Goal: Transaction & Acquisition: Book appointment/travel/reservation

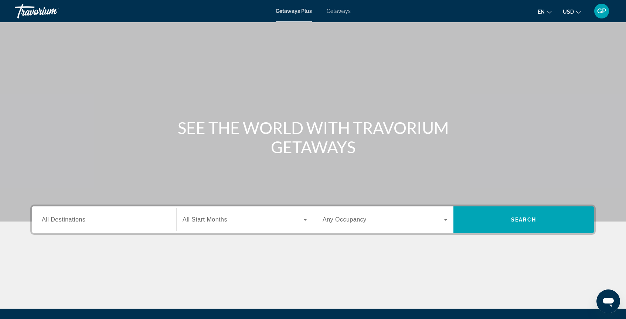
click at [340, 12] on span "Getaways" at bounding box center [339, 11] width 24 height 6
click at [65, 220] on span "All Destinations" at bounding box center [64, 220] width 44 height 6
click at [65, 220] on input "Destination All Destinations" at bounding box center [104, 220] width 125 height 9
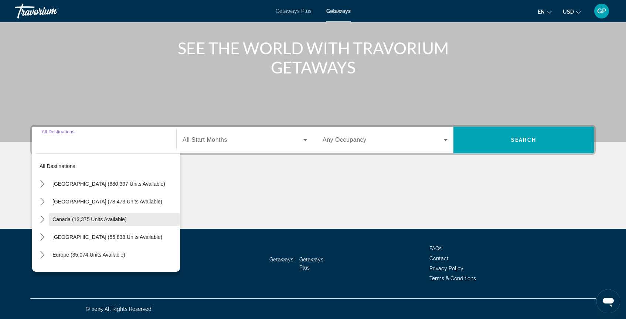
scroll to position [80, 0]
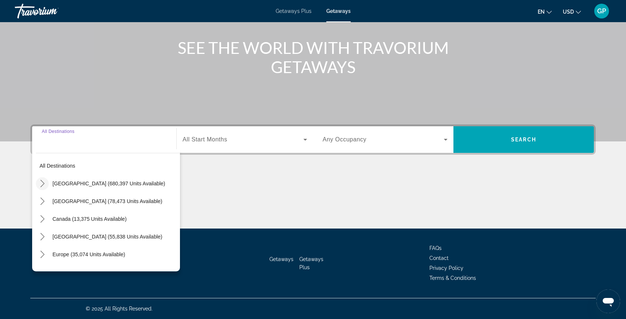
click at [41, 186] on icon "Toggle United States (680,397 units available) submenu" at bounding box center [42, 183] width 7 height 7
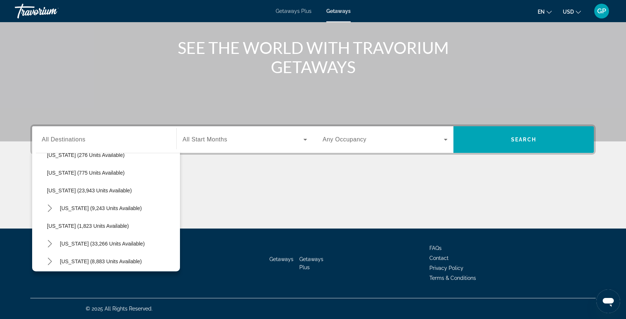
scroll to position [548, 0]
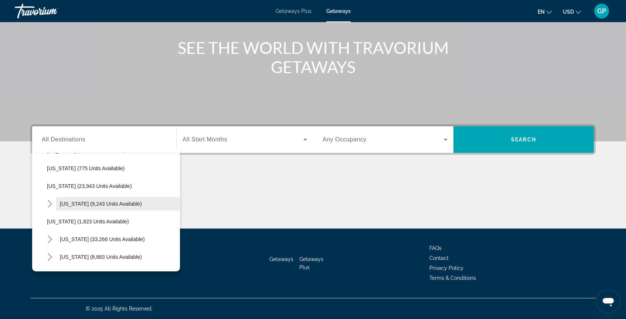
click at [85, 204] on span "[US_STATE] (9,243 units available)" at bounding box center [101, 204] width 82 height 6
type input "**********"
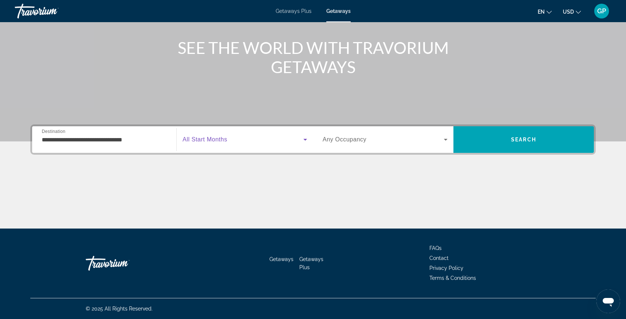
click at [237, 141] on span "Search widget" at bounding box center [243, 139] width 121 height 9
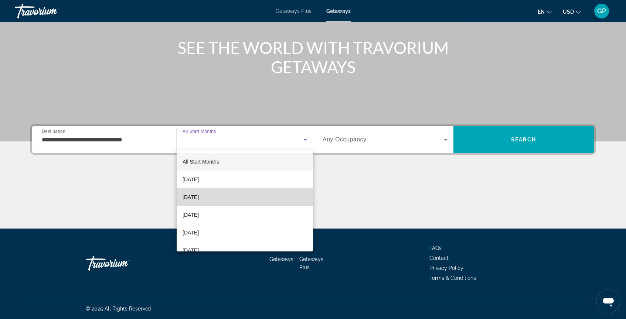
click at [224, 200] on mat-option "[DATE]" at bounding box center [245, 198] width 136 height 18
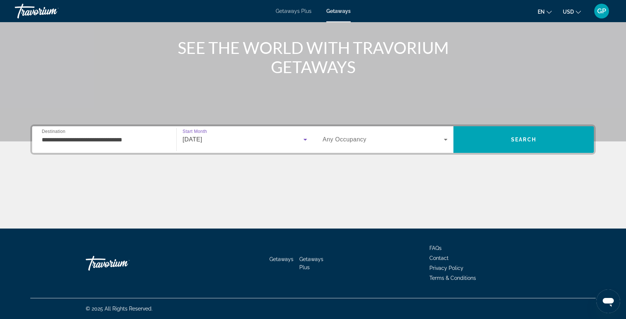
click at [445, 140] on icon "Search widget" at bounding box center [446, 140] width 4 height 2
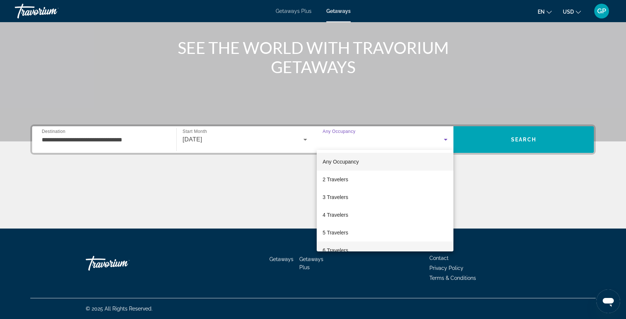
click at [358, 250] on mat-option "6 Travelers" at bounding box center [385, 251] width 137 height 18
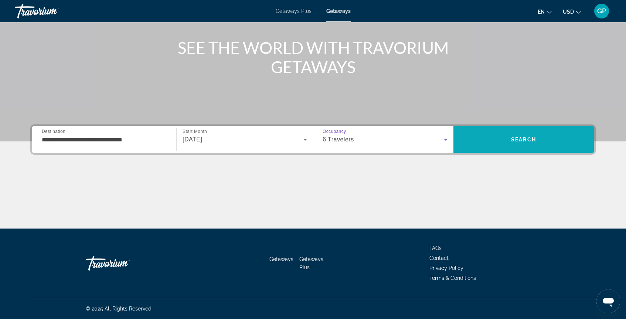
click at [518, 137] on span "Search" at bounding box center [523, 140] width 25 height 6
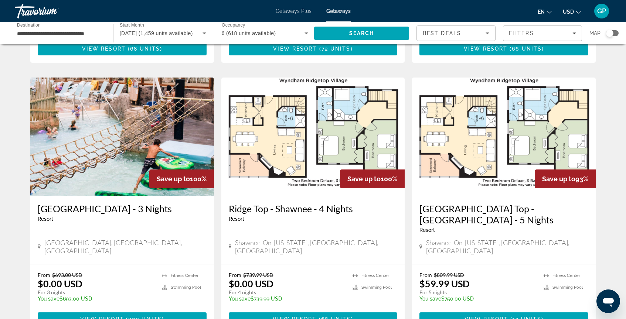
scroll to position [263, 0]
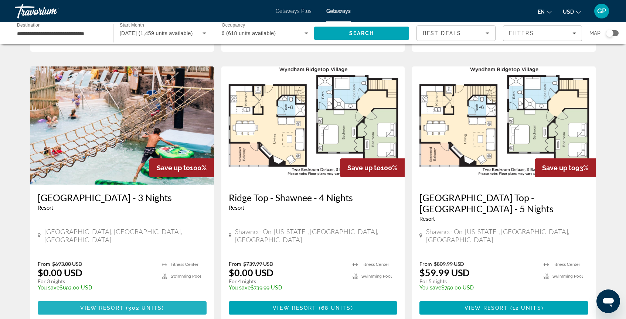
click at [117, 305] on span "View Resort" at bounding box center [102, 308] width 44 height 6
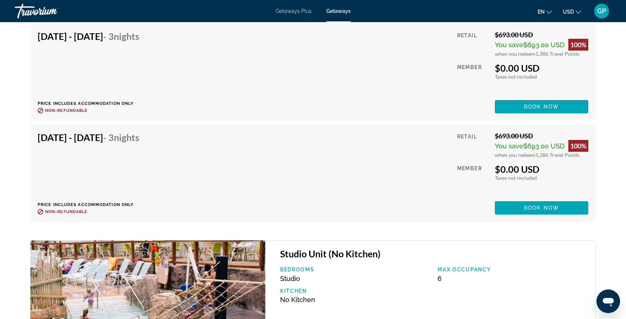
scroll to position [2851, 0]
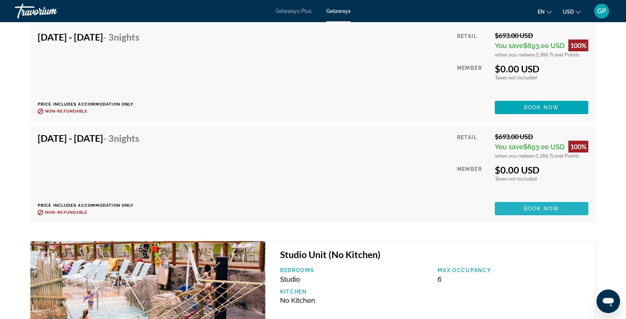
click at [532, 207] on span "Book now" at bounding box center [541, 209] width 35 height 6
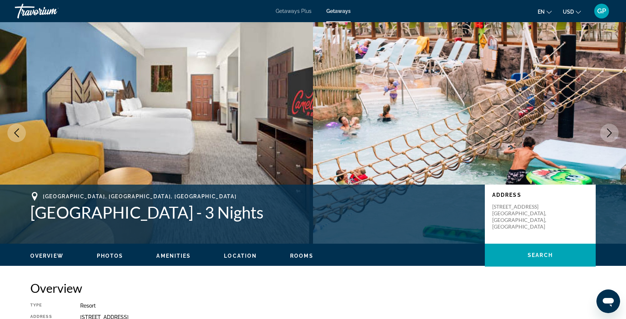
click at [610, 133] on icon "Next image" at bounding box center [609, 133] width 5 height 9
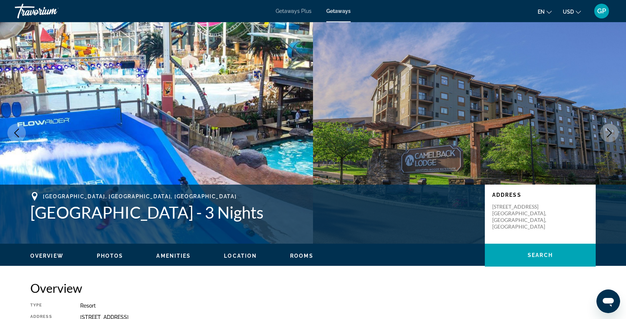
click at [610, 133] on icon "Next image" at bounding box center [609, 133] width 5 height 9
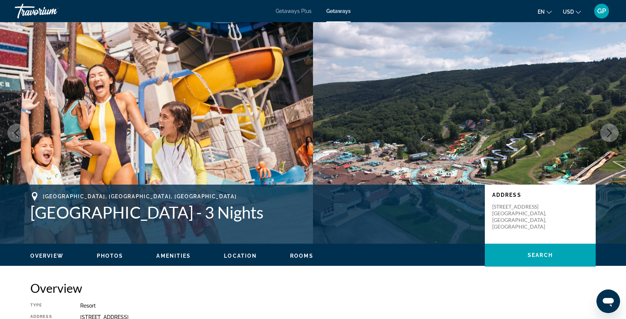
click at [610, 133] on icon "Next image" at bounding box center [609, 133] width 5 height 9
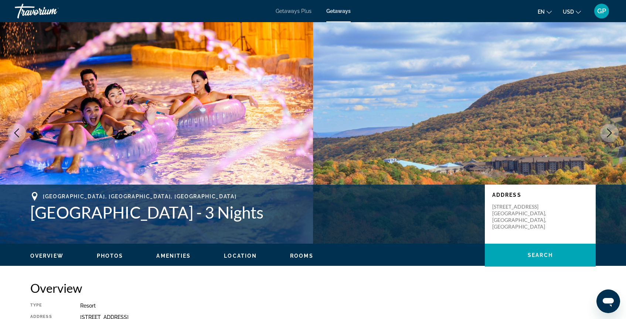
click at [610, 133] on icon "Next image" at bounding box center [609, 133] width 5 height 9
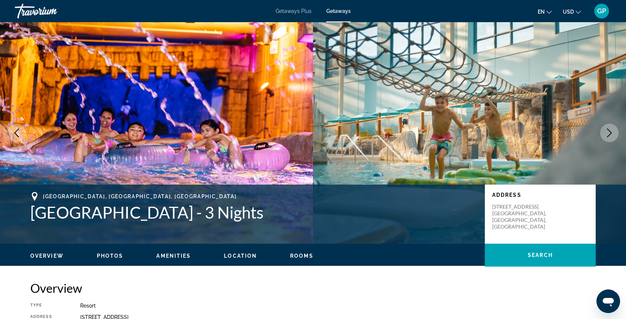
click at [610, 133] on icon "Next image" at bounding box center [609, 133] width 5 height 9
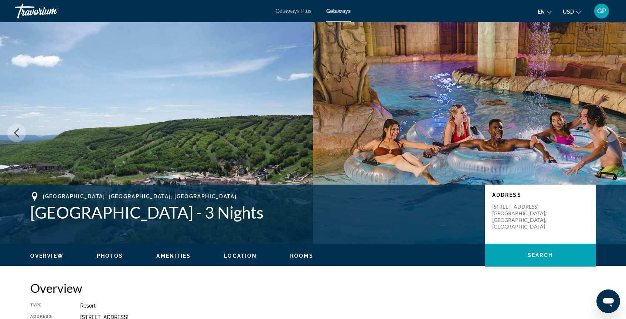
click at [610, 133] on icon "Next image" at bounding box center [609, 133] width 5 height 9
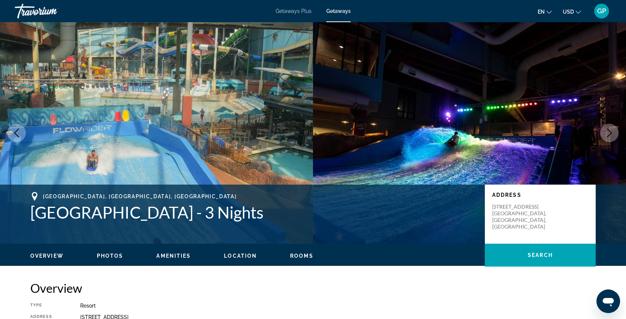
click at [610, 133] on icon "Next image" at bounding box center [609, 133] width 5 height 9
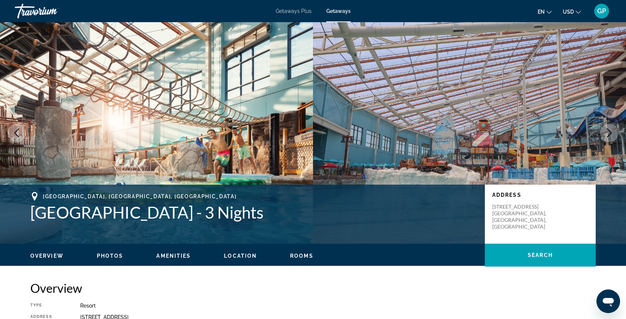
click at [610, 133] on icon "Next image" at bounding box center [609, 133] width 5 height 9
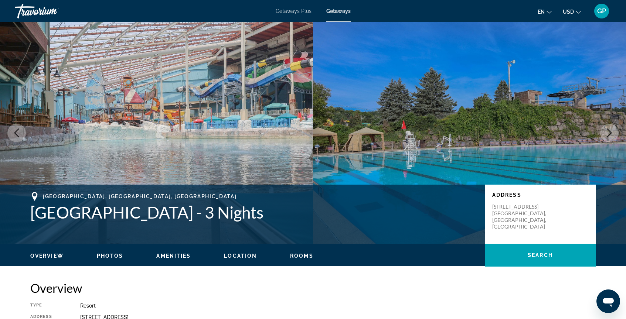
click at [610, 133] on icon "Next image" at bounding box center [609, 133] width 5 height 9
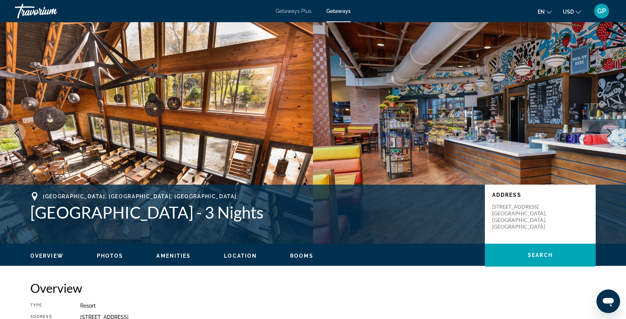
click at [610, 133] on icon "Next image" at bounding box center [609, 133] width 5 height 9
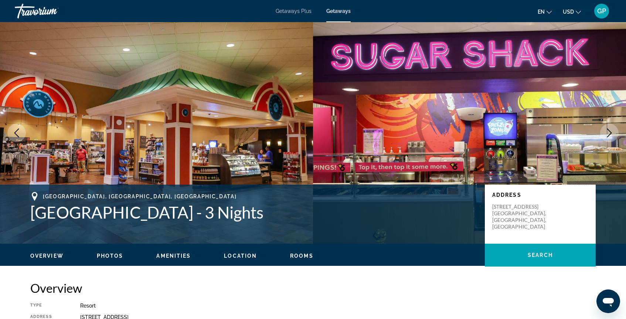
click at [610, 132] on icon "Next image" at bounding box center [609, 133] width 5 height 9
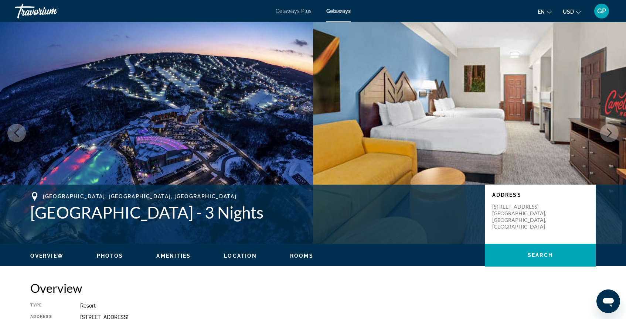
click at [610, 132] on icon "Next image" at bounding box center [609, 133] width 5 height 9
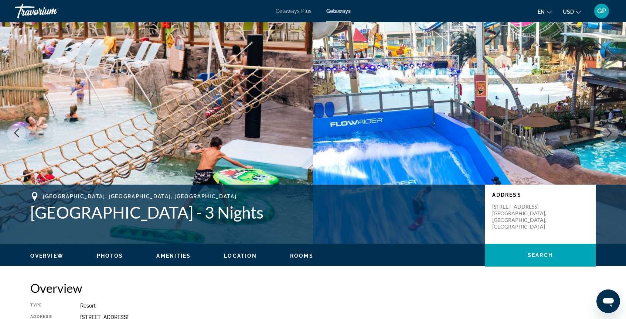
click at [18, 132] on icon "Previous image" at bounding box center [16, 133] width 9 height 9
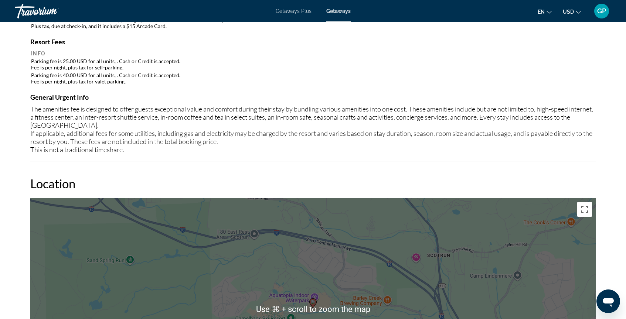
scroll to position [750, 0]
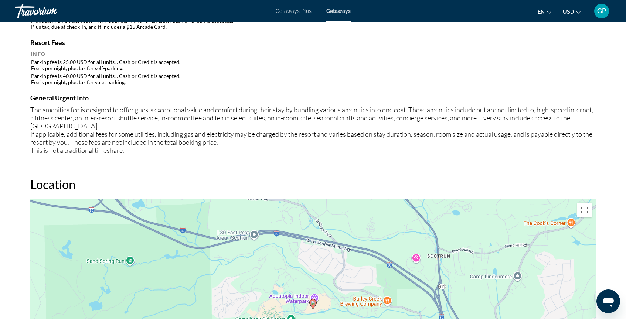
click at [294, 11] on span "Getaways Plus" at bounding box center [294, 11] width 36 height 6
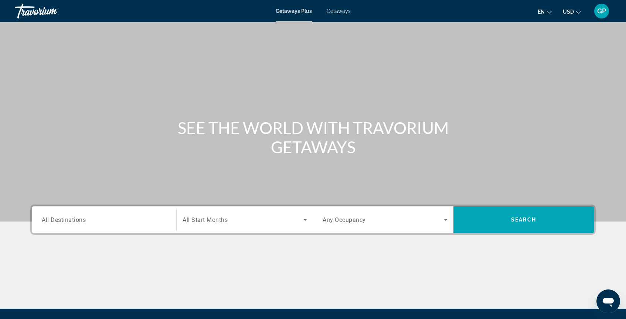
click at [71, 217] on span "All Destinations" at bounding box center [64, 219] width 44 height 7
click at [71, 217] on input "Destination All Destinations" at bounding box center [104, 220] width 125 height 9
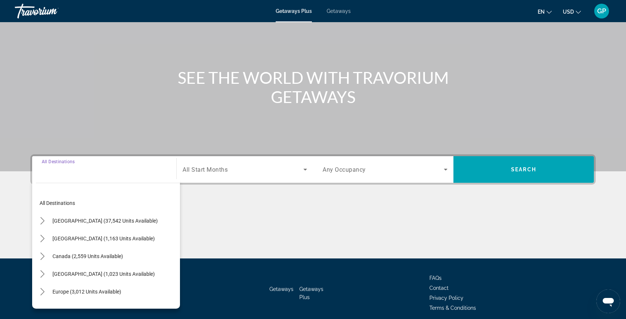
scroll to position [80, 0]
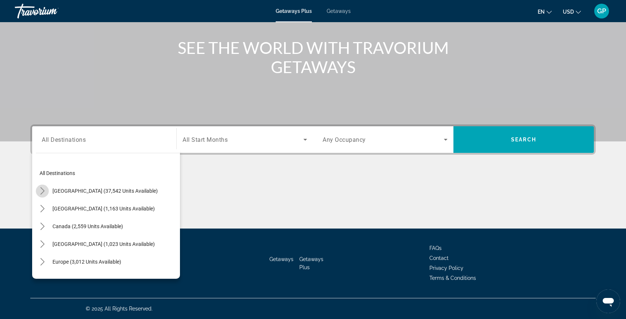
click at [43, 192] on icon "Toggle United States (37,542 units available) submenu" at bounding box center [42, 190] width 4 height 7
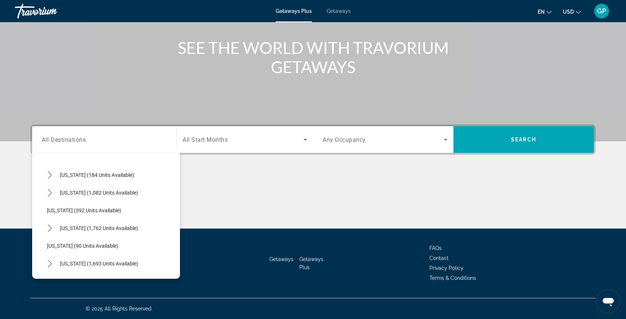
scroll to position [461, 0]
click at [108, 228] on span "[US_STATE] (1,762 units available)" at bounding box center [99, 227] width 78 height 6
type input "**********"
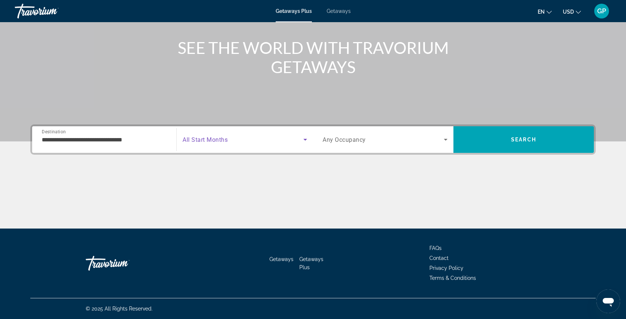
click at [291, 143] on span "Search widget" at bounding box center [243, 139] width 121 height 9
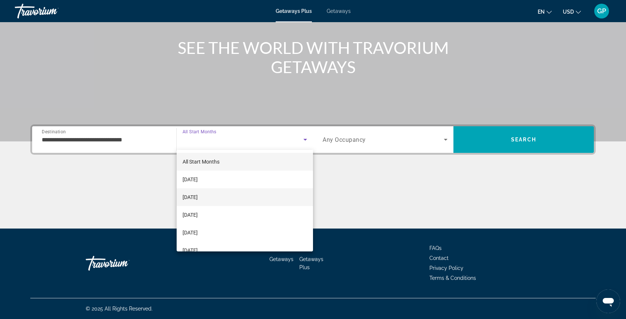
click at [238, 199] on mat-option "[DATE]" at bounding box center [245, 198] width 136 height 18
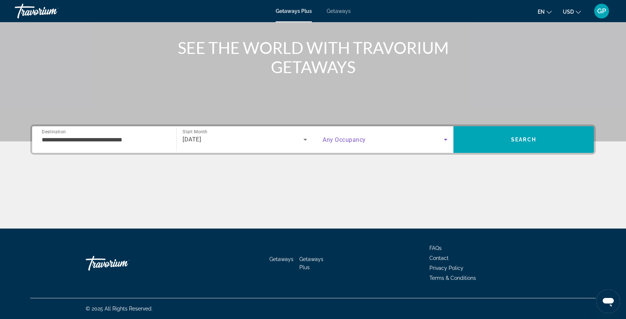
click at [443, 140] on icon "Search widget" at bounding box center [445, 139] width 9 height 9
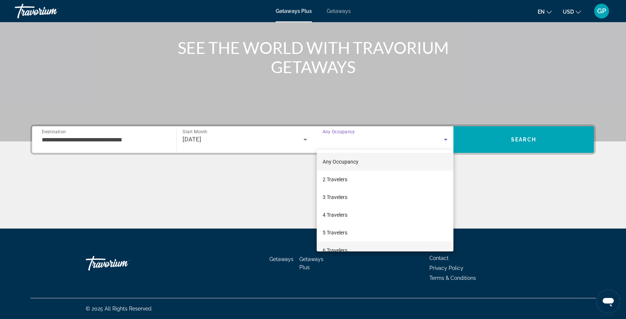
click at [380, 247] on mat-option "6 Travelers" at bounding box center [385, 251] width 137 height 18
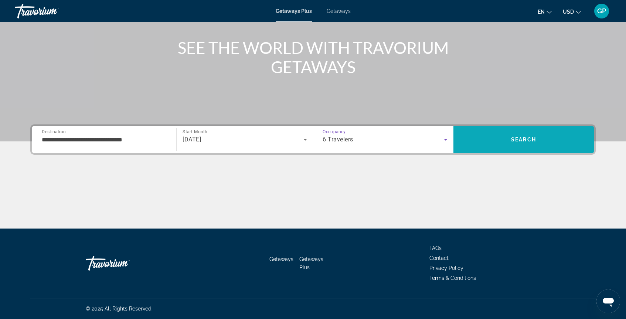
click at [532, 145] on span "Search" at bounding box center [524, 140] width 140 height 18
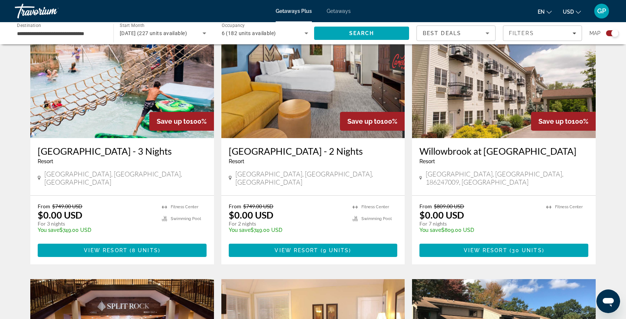
scroll to position [284, 0]
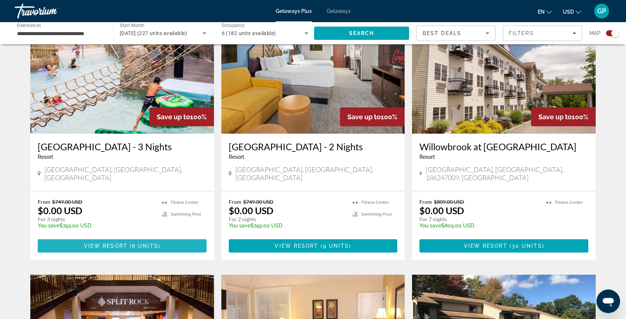
click at [113, 243] on span "View Resort" at bounding box center [106, 246] width 44 height 6
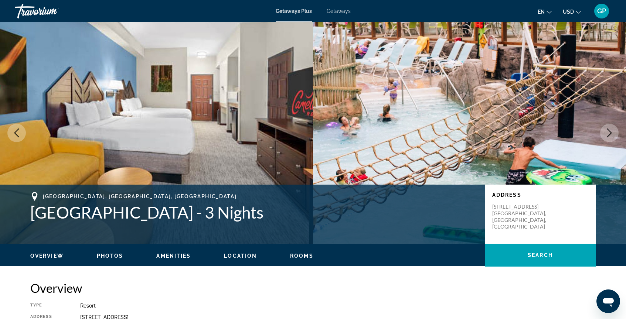
click at [609, 131] on icon "Next image" at bounding box center [609, 133] width 5 height 9
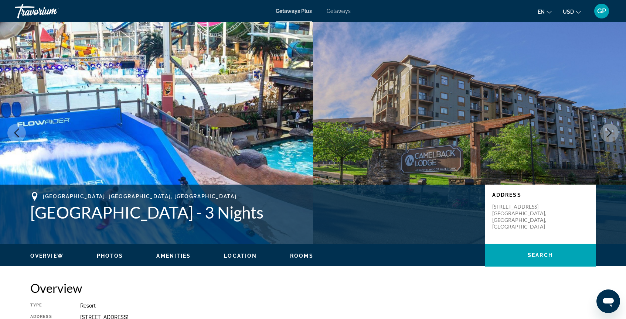
click at [609, 131] on icon "Next image" at bounding box center [609, 133] width 9 height 9
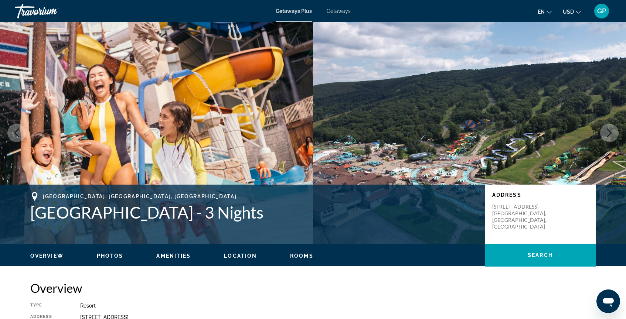
click at [609, 131] on icon "Next image" at bounding box center [609, 133] width 5 height 9
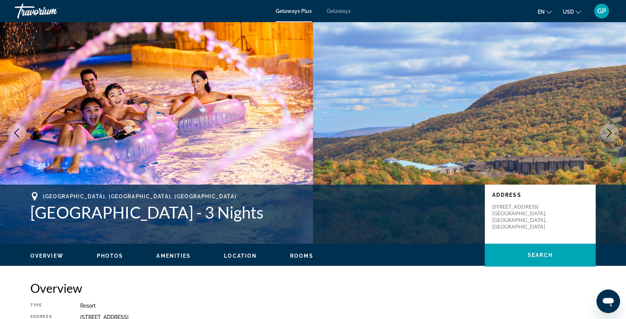
click at [609, 131] on icon "Next image" at bounding box center [609, 133] width 5 height 9
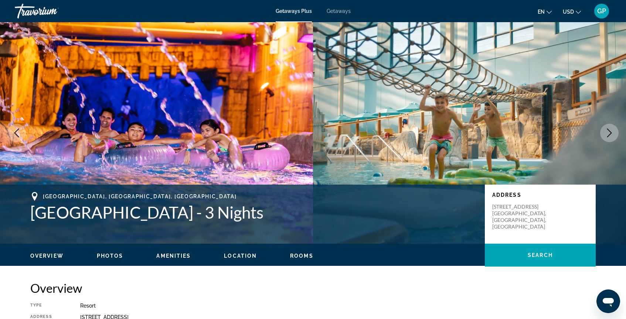
click at [609, 131] on icon "Next image" at bounding box center [609, 133] width 5 height 9
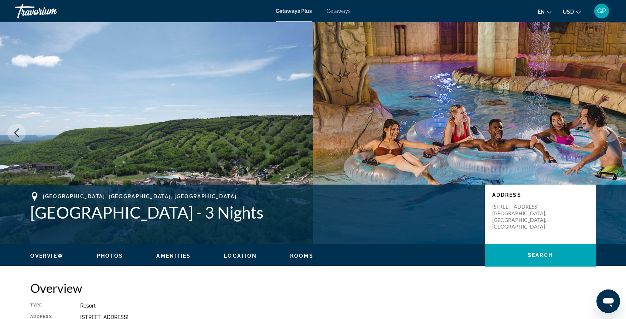
click at [609, 131] on icon "Next image" at bounding box center [609, 133] width 5 height 9
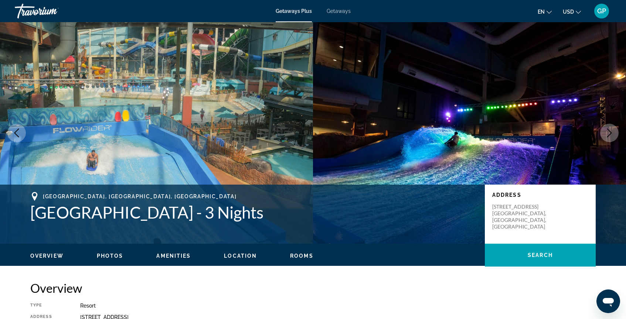
click at [609, 133] on icon "Next image" at bounding box center [609, 133] width 9 height 9
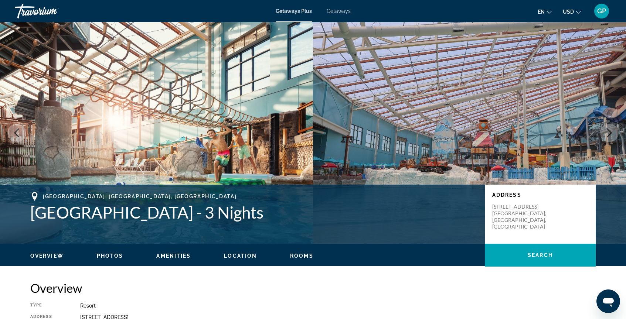
click at [609, 133] on icon "Next image" at bounding box center [609, 133] width 9 height 9
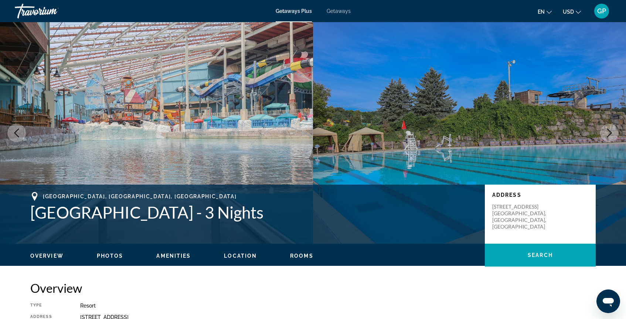
click at [609, 133] on icon "Next image" at bounding box center [609, 133] width 9 height 9
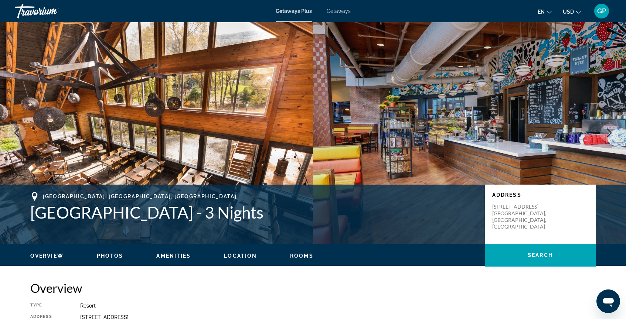
click at [608, 134] on icon "Next image" at bounding box center [609, 133] width 9 height 9
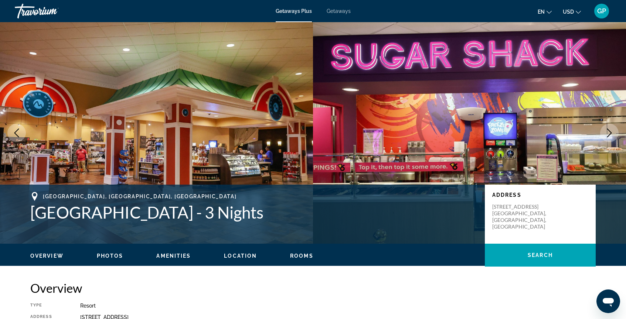
click at [610, 133] on icon "Next image" at bounding box center [609, 133] width 9 height 9
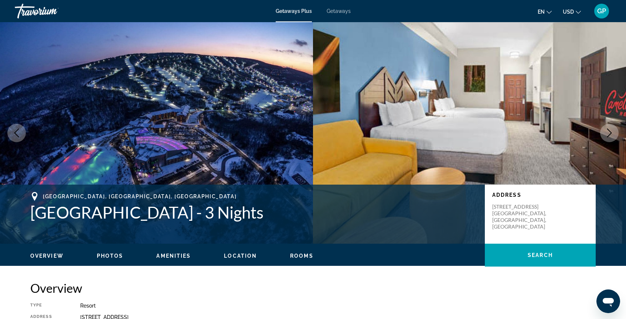
click at [610, 133] on icon "Next image" at bounding box center [609, 133] width 9 height 9
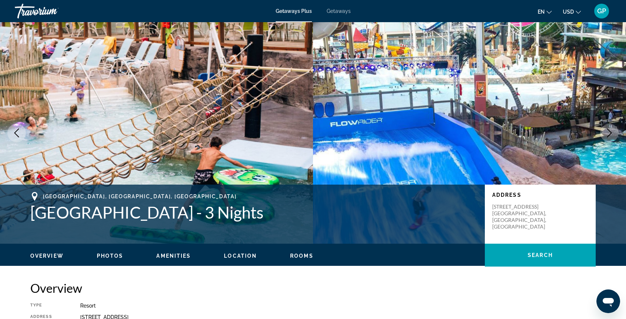
click at [610, 133] on icon "Next image" at bounding box center [609, 133] width 9 height 9
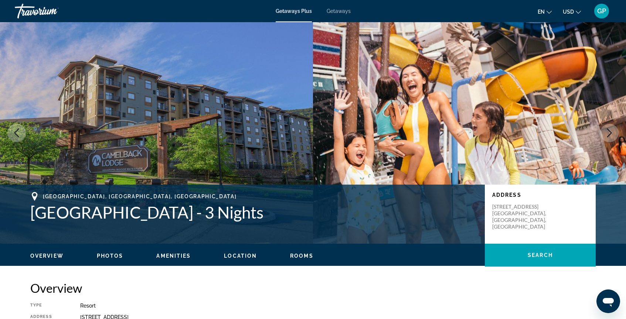
click at [338, 11] on span "Getaways" at bounding box center [339, 11] width 24 height 6
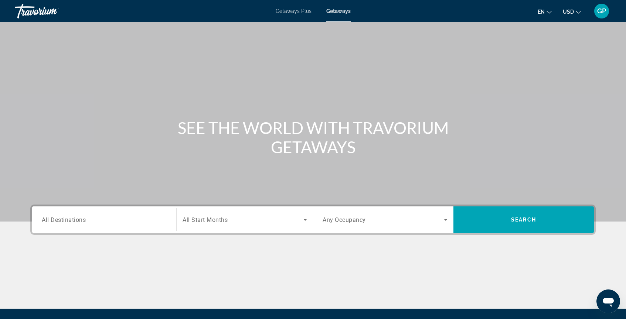
click at [291, 10] on span "Getaways Plus" at bounding box center [294, 11] width 36 height 6
click at [66, 220] on span "All Destinations" at bounding box center [64, 219] width 44 height 7
click at [66, 220] on input "Destination All Destinations" at bounding box center [104, 220] width 125 height 9
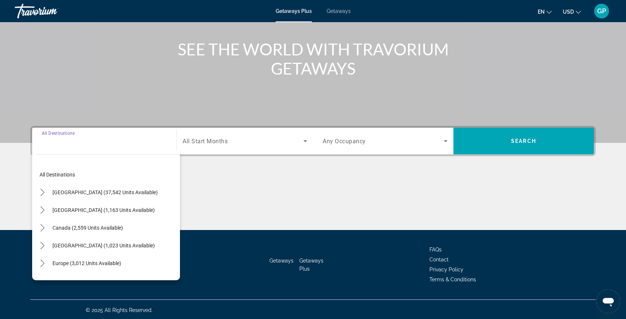
scroll to position [80, 0]
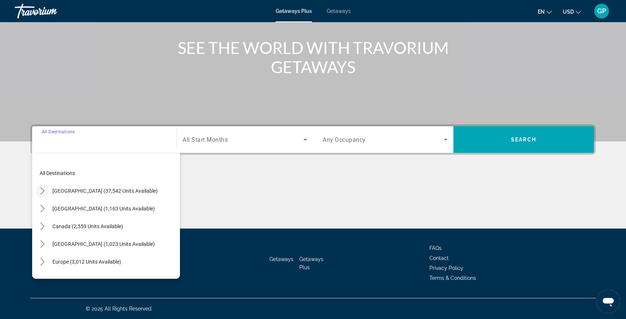
click at [42, 192] on icon "Toggle United States (37,542 units available) submenu" at bounding box center [42, 190] width 7 height 7
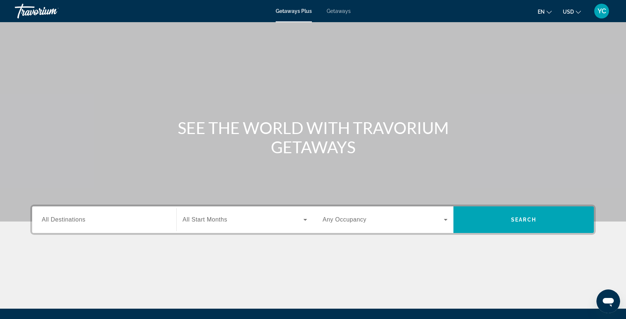
click at [341, 10] on span "Getaways" at bounding box center [339, 11] width 24 height 6
click at [65, 219] on span "All Destinations" at bounding box center [64, 220] width 44 height 6
click at [65, 219] on input "Destination All Destinations" at bounding box center [104, 220] width 125 height 9
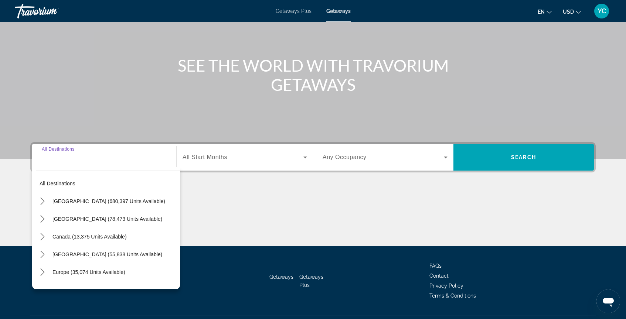
scroll to position [80, 0]
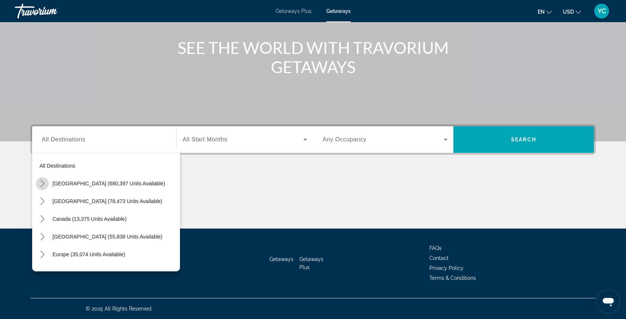
click at [41, 185] on icon "Toggle United States (680,397 units available) submenu" at bounding box center [42, 183] width 7 height 7
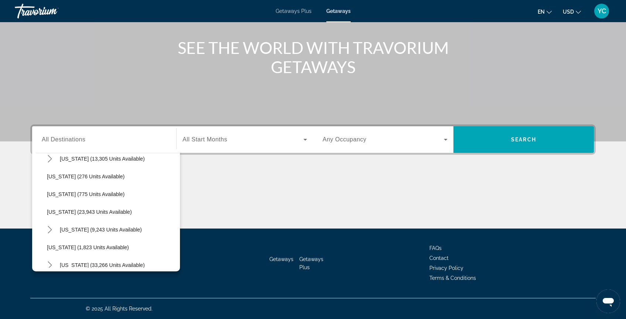
scroll to position [524, 0]
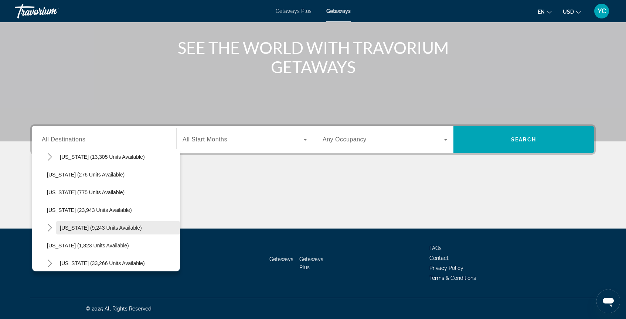
click at [82, 228] on span "[US_STATE] (9,243 units available)" at bounding box center [101, 228] width 82 height 6
type input "**********"
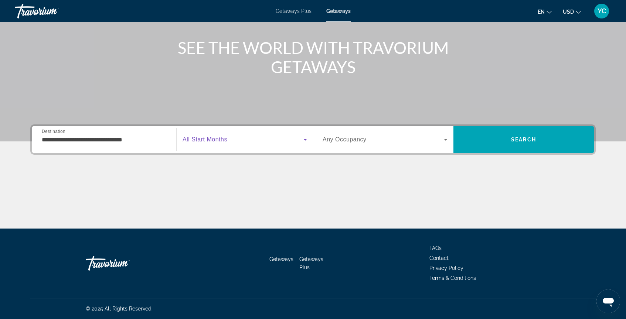
click at [304, 141] on icon "Search widget" at bounding box center [305, 139] width 9 height 9
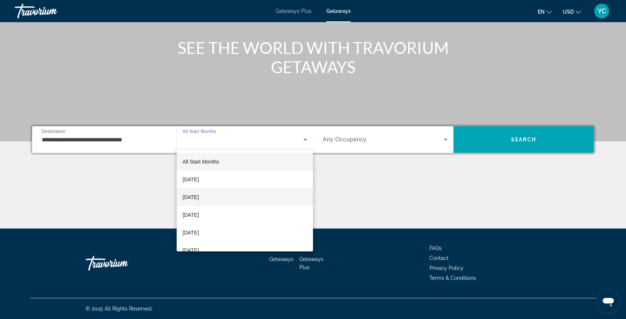
click at [221, 197] on mat-option "[DATE]" at bounding box center [245, 198] width 136 height 18
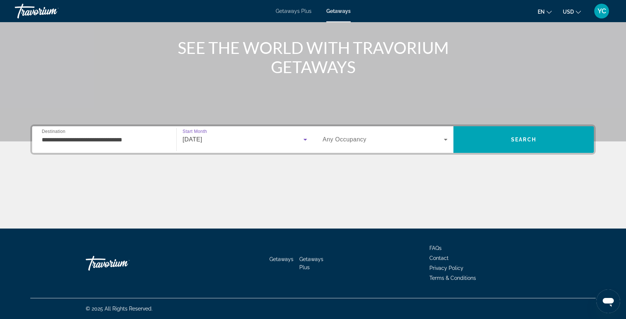
click at [445, 140] on icon "Search widget" at bounding box center [445, 139] width 9 height 9
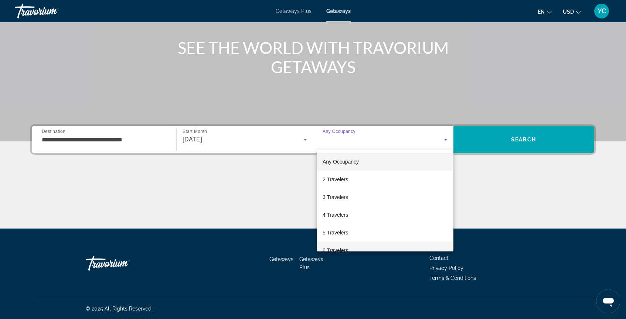
click at [367, 250] on mat-option "6 Travelers" at bounding box center [385, 251] width 137 height 18
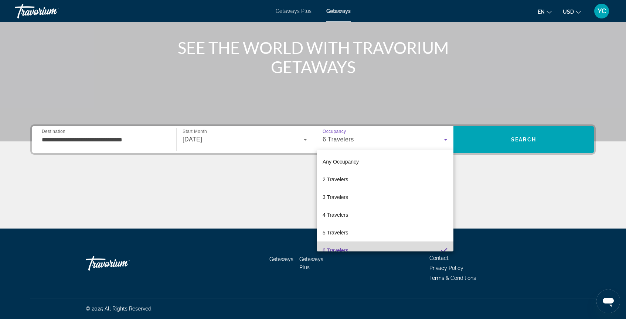
scroll to position [8, 0]
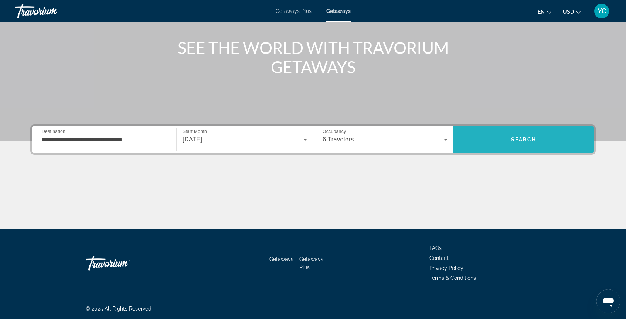
click at [529, 132] on span "Search" at bounding box center [524, 140] width 140 height 18
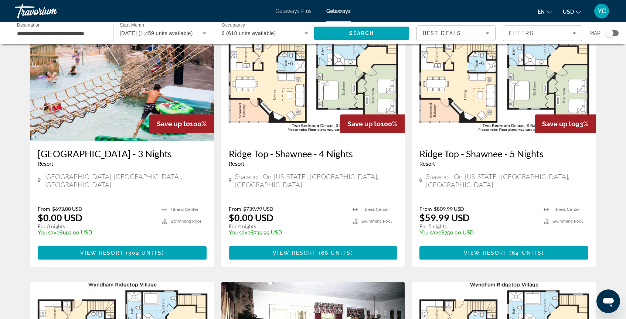
scroll to position [308, 0]
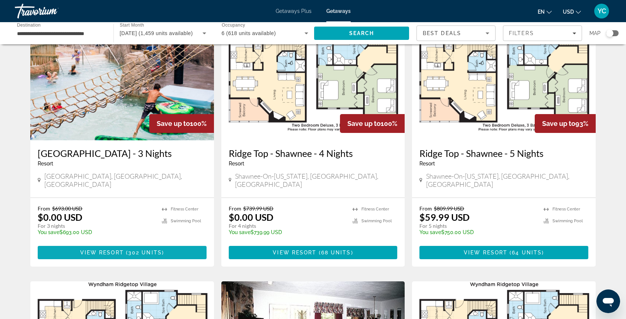
click at [116, 250] on span "View Resort" at bounding box center [102, 253] width 44 height 6
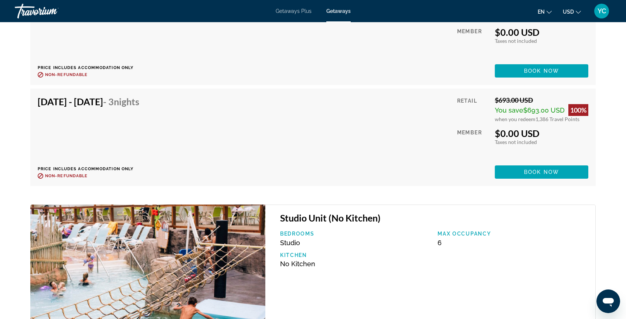
scroll to position [2890, 0]
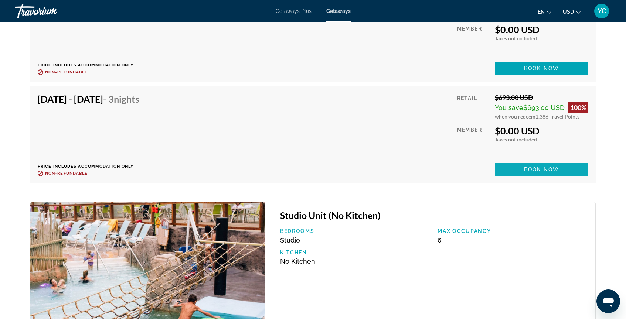
click at [530, 171] on span "Book now" at bounding box center [541, 170] width 35 height 6
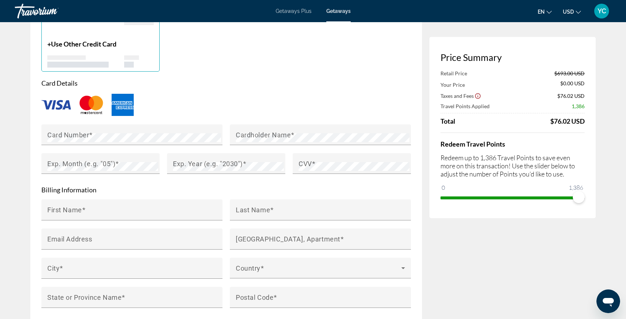
scroll to position [579, 0]
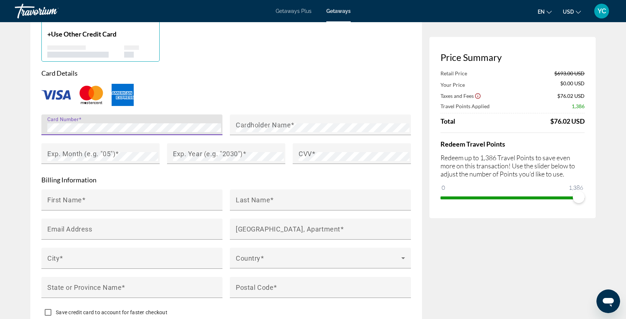
click at [313, 84] on div "Main content" at bounding box center [226, 95] width 370 height 24
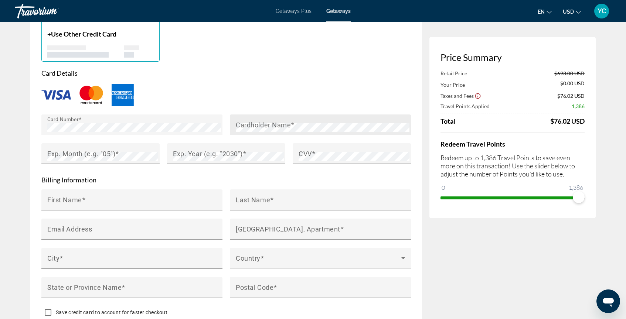
click at [256, 124] on mat-label "Cardholder Name" at bounding box center [263, 125] width 55 height 8
click at [85, 153] on mat-label "Exp. Month (e.g. "05")" at bounding box center [81, 154] width 68 height 8
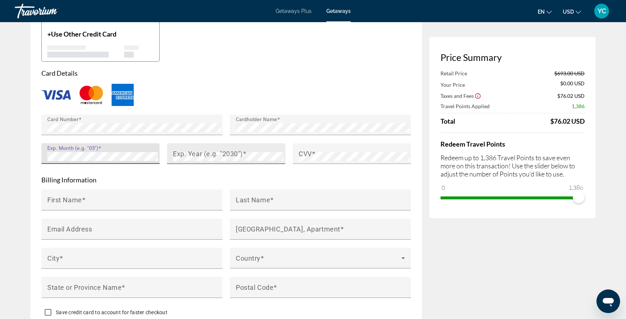
click at [219, 150] on mat-label "Exp. Year (e.g. "2030")" at bounding box center [208, 154] width 70 height 8
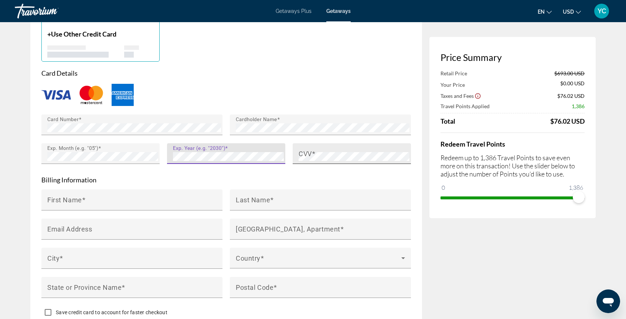
click at [314, 152] on span "Main content" at bounding box center [314, 154] width 4 height 8
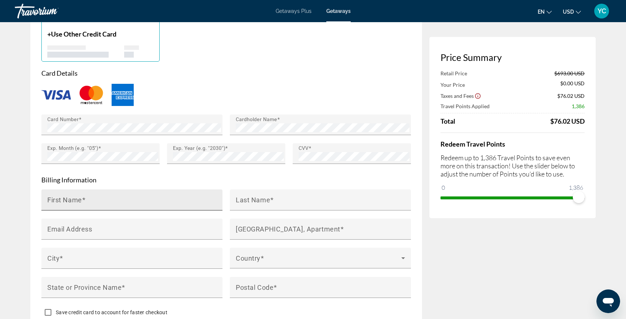
click at [73, 197] on mat-label "First Name" at bounding box center [64, 200] width 35 height 8
click at [73, 199] on input "First Name" at bounding box center [134, 203] width 174 height 9
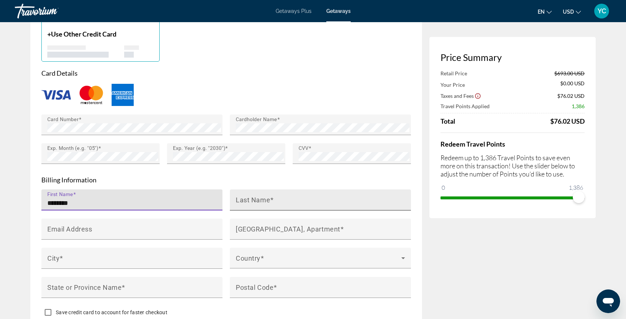
type input "********"
click at [240, 199] on mat-label "Last Name" at bounding box center [253, 200] width 34 height 8
click at [240, 199] on input "Last Name" at bounding box center [323, 203] width 174 height 9
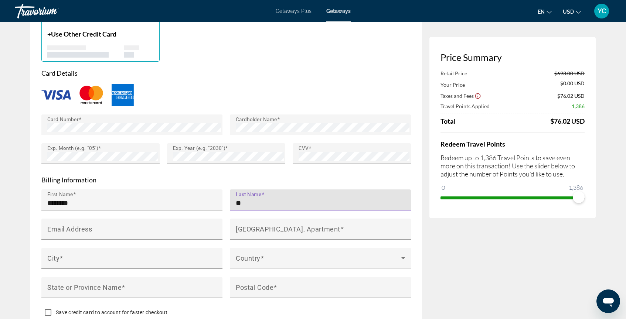
click at [251, 201] on input "**" at bounding box center [323, 203] width 174 height 9
type input "*"
paste input "**********"
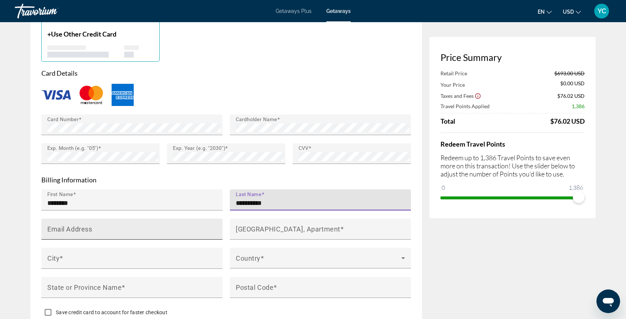
type input "**********"
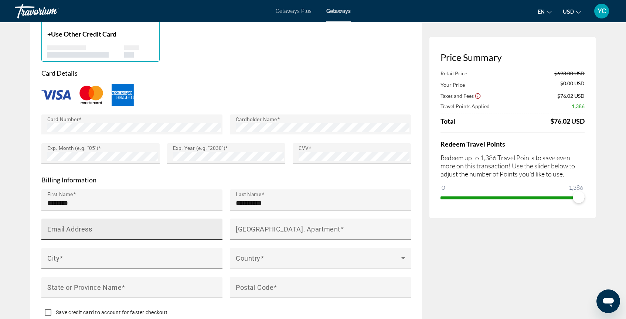
click at [63, 225] on mat-label "Email Address" at bounding box center [69, 229] width 45 height 8
click at [63, 228] on input "Email Address" at bounding box center [134, 232] width 174 height 9
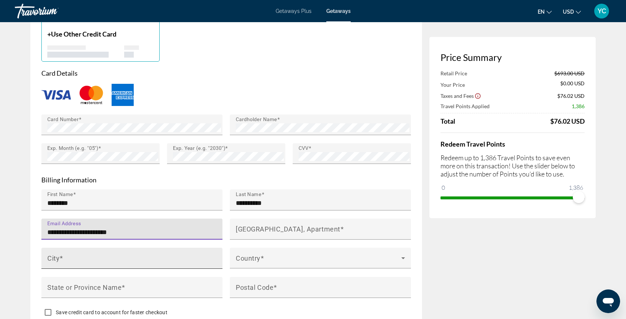
type input "**********"
click at [71, 257] on input "City" at bounding box center [134, 261] width 174 height 9
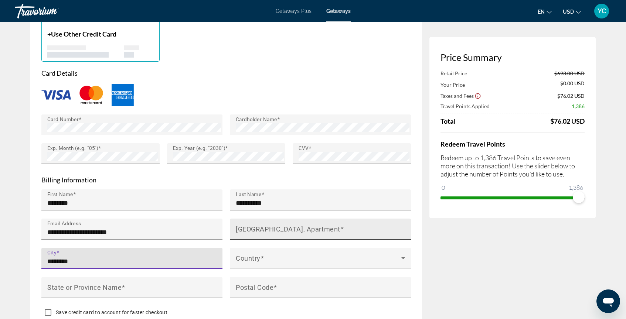
type input "********"
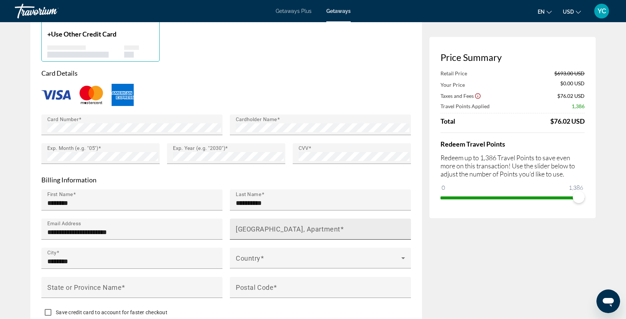
click at [247, 225] on mat-label "[GEOGRAPHIC_DATA], Apartment" at bounding box center [288, 229] width 105 height 8
click at [247, 228] on input "[GEOGRAPHIC_DATA], Apartment" at bounding box center [323, 232] width 174 height 9
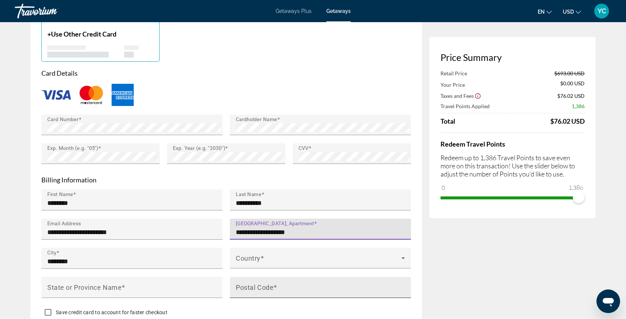
type input "**********"
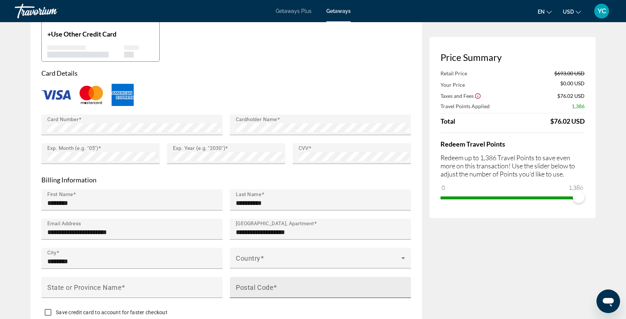
click at [254, 287] on mat-label "Postal Code" at bounding box center [255, 288] width 38 height 8
click at [254, 287] on input "Postal Code" at bounding box center [323, 291] width 174 height 9
type input "*****"
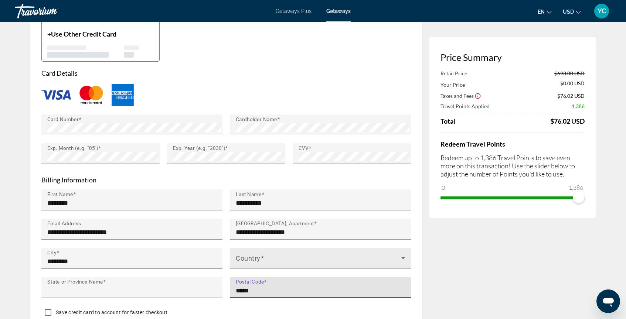
type input "**"
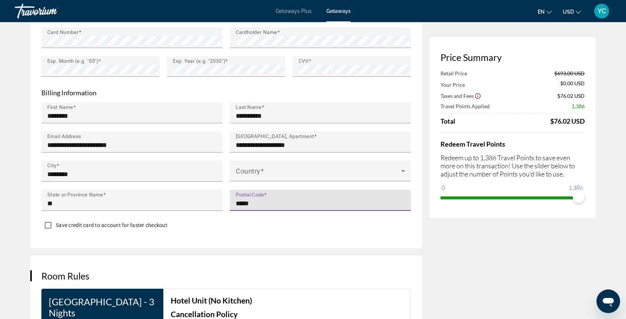
scroll to position [667, 0]
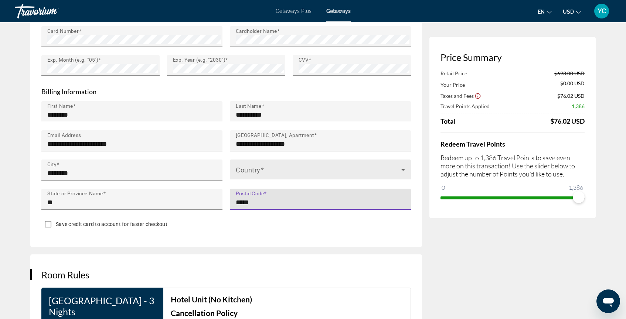
type input "*****"
click at [402, 169] on icon "Main content" at bounding box center [403, 170] width 9 height 9
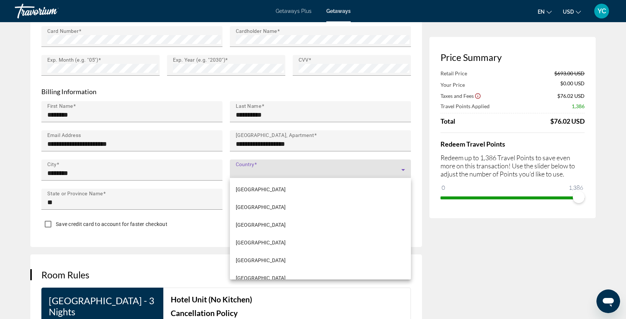
scroll to position [4216, 0]
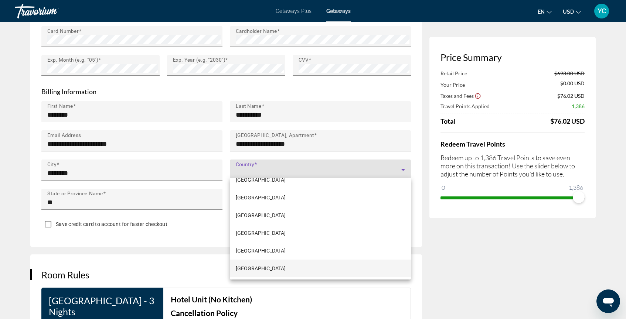
click at [275, 268] on span "[GEOGRAPHIC_DATA]" at bounding box center [261, 268] width 50 height 9
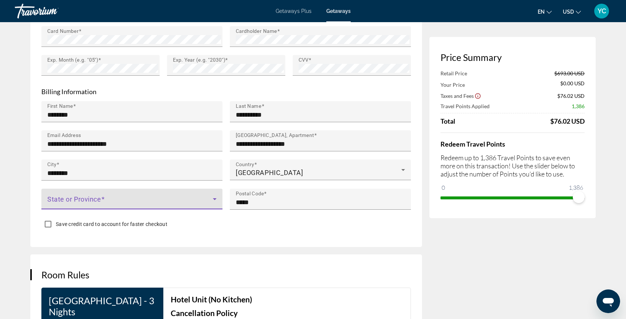
click at [214, 199] on icon "Main content" at bounding box center [214, 199] width 9 height 9
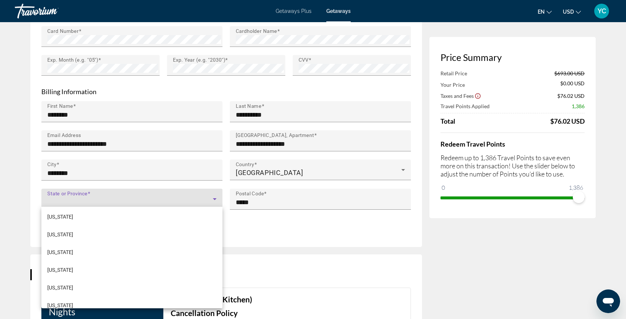
scroll to position [561, 0]
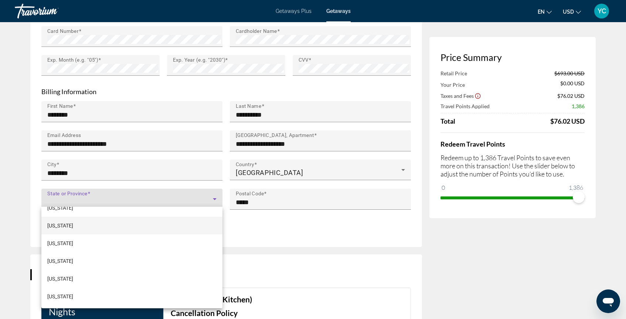
click at [60, 227] on span "[US_STATE]" at bounding box center [60, 225] width 26 height 9
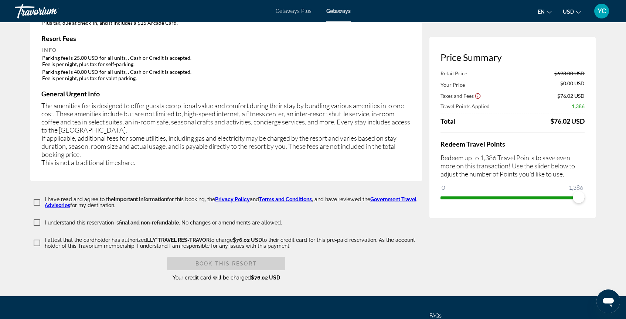
scroll to position [1155, 0]
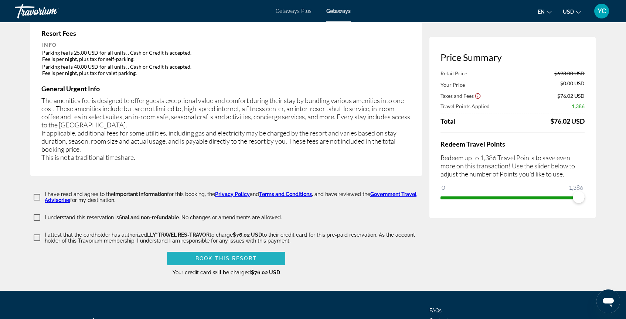
click at [226, 256] on span "Book this Resort" at bounding box center [226, 259] width 61 height 6
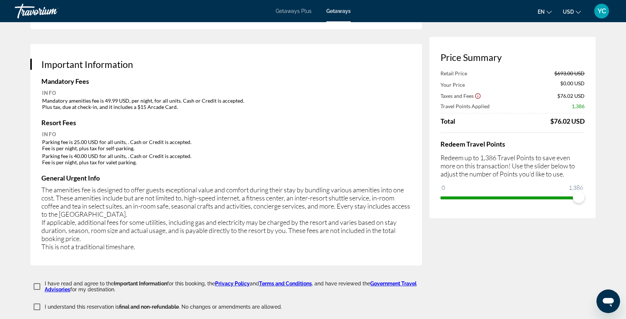
scroll to position [1201, 0]
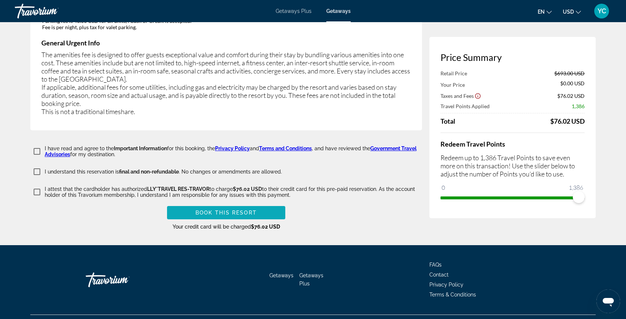
type input "**********"
click at [224, 210] on span "Book this Resort" at bounding box center [226, 213] width 61 height 6
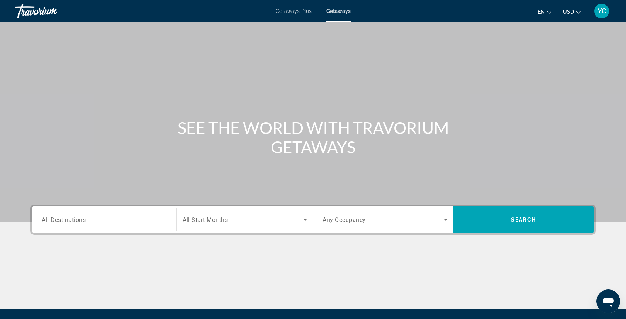
click at [603, 12] on span "YC" at bounding box center [602, 10] width 9 height 7
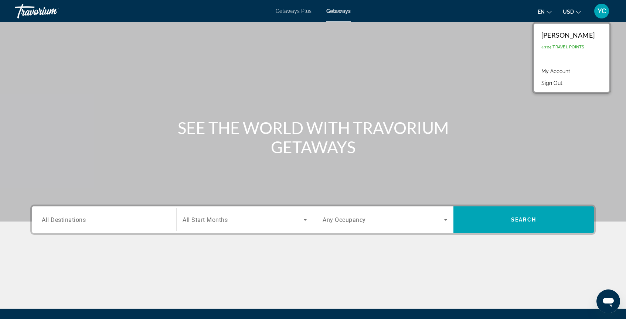
click at [600, 11] on span "YC" at bounding box center [602, 10] width 9 height 7
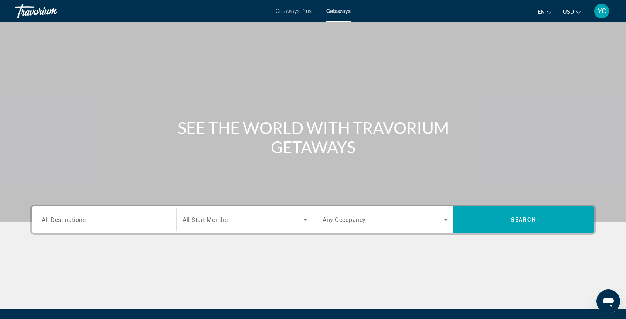
click at [602, 13] on span "YC" at bounding box center [602, 10] width 9 height 7
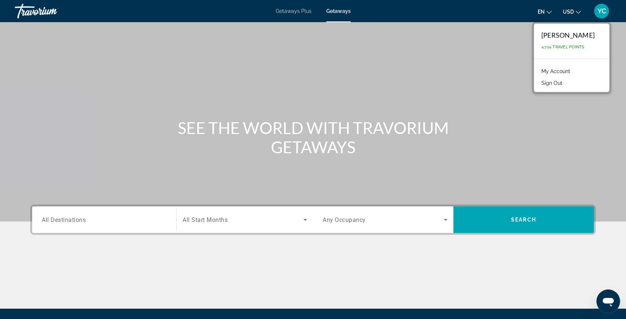
click at [555, 72] on link "My Account" at bounding box center [556, 72] width 36 height 10
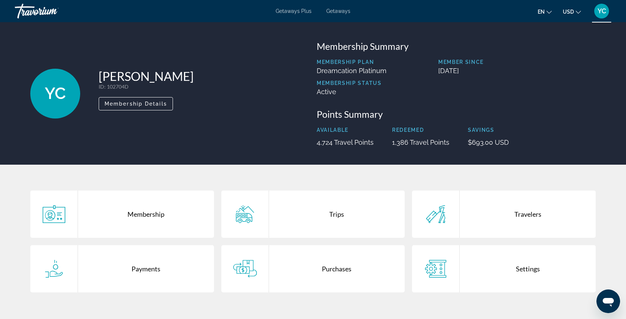
click at [336, 267] on div "Purchases" at bounding box center [337, 268] width 136 height 47
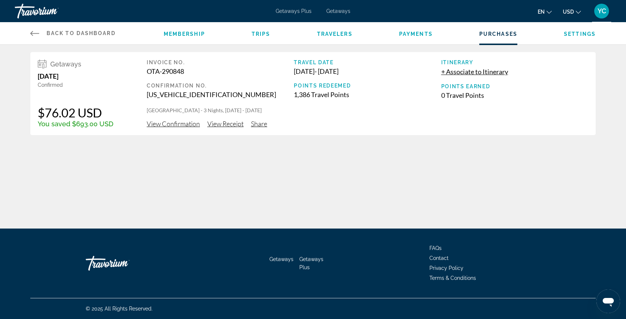
click at [175, 125] on span "View Confirmation" at bounding box center [173, 124] width 53 height 8
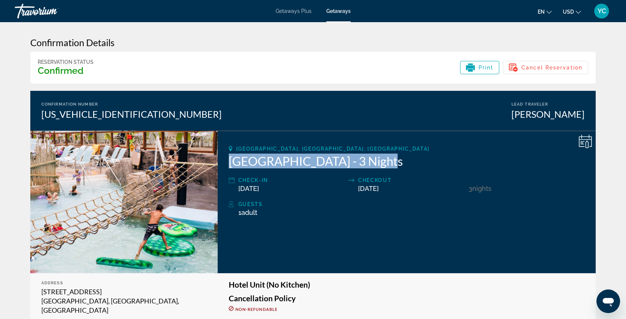
drag, startPoint x: 385, startPoint y: 160, endPoint x: 228, endPoint y: 160, distance: 156.4
click at [229, 160] on h2 "[GEOGRAPHIC_DATA] - 3 Nights" at bounding box center [407, 161] width 356 height 15
copy h2 "[GEOGRAPHIC_DATA] - 3 Nights"
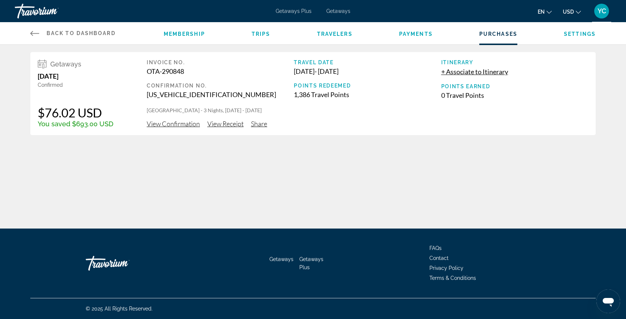
click at [224, 126] on span "View Receipt" at bounding box center [225, 124] width 36 height 8
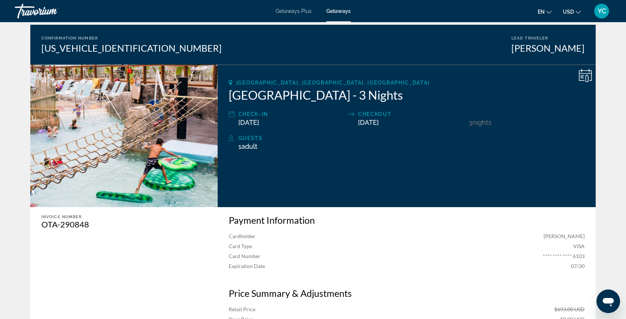
scroll to position [218, 0]
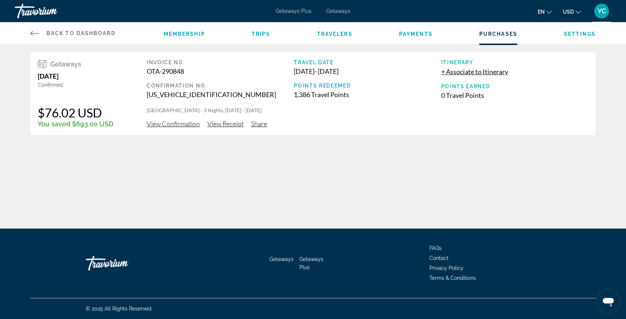
click at [258, 126] on span "Share" at bounding box center [259, 124] width 16 height 8
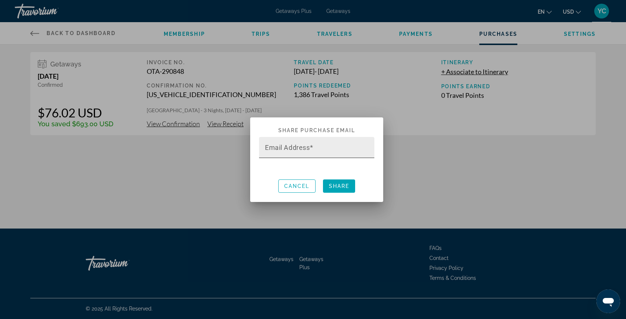
click at [272, 149] on mat-label "Email Address" at bounding box center [287, 147] width 45 height 8
click at [272, 149] on input "Email Address" at bounding box center [319, 150] width 108 height 9
type input "**********"
click at [338, 183] on span "Share" at bounding box center [339, 186] width 21 height 6
